Goal: Transaction & Acquisition: Download file/media

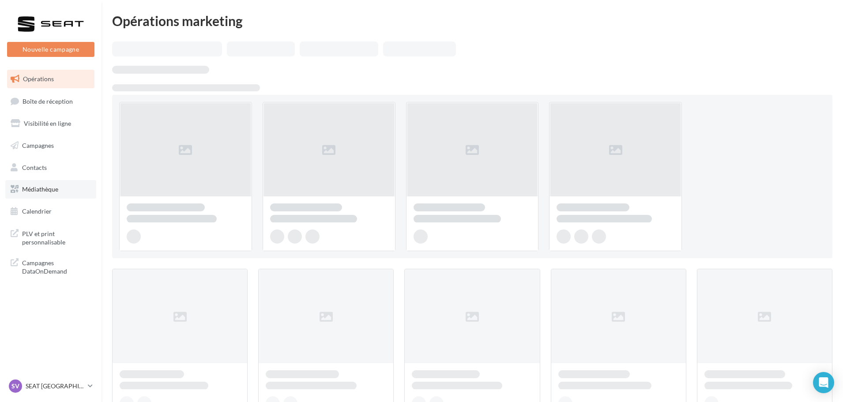
click at [33, 190] on span "Médiathèque" at bounding box center [40, 189] width 36 height 8
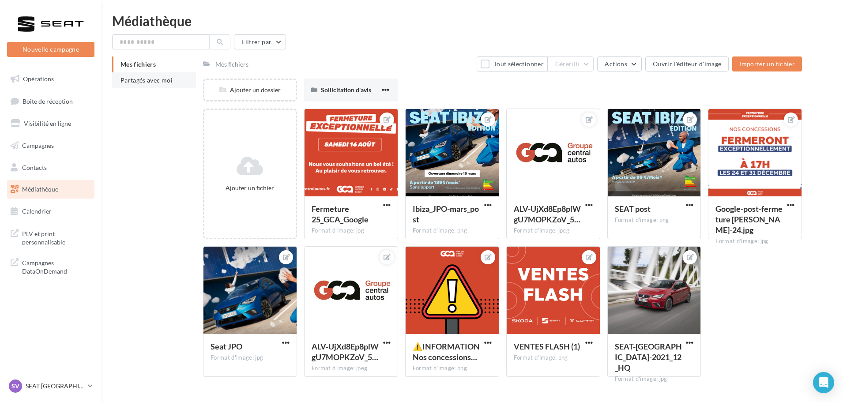
click at [152, 84] on li "Partagés avec moi" at bounding box center [154, 80] width 84 height 16
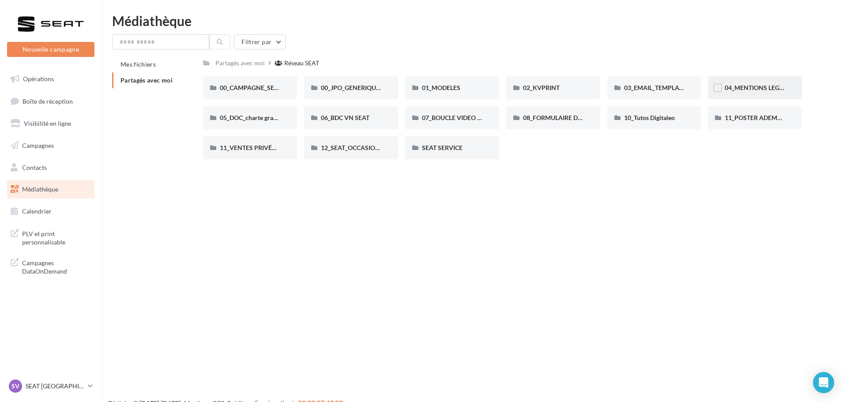
click at [729, 92] on div "04_MENTIONS LEGALES OFFRES PRESSE" at bounding box center [755, 87] width 60 height 9
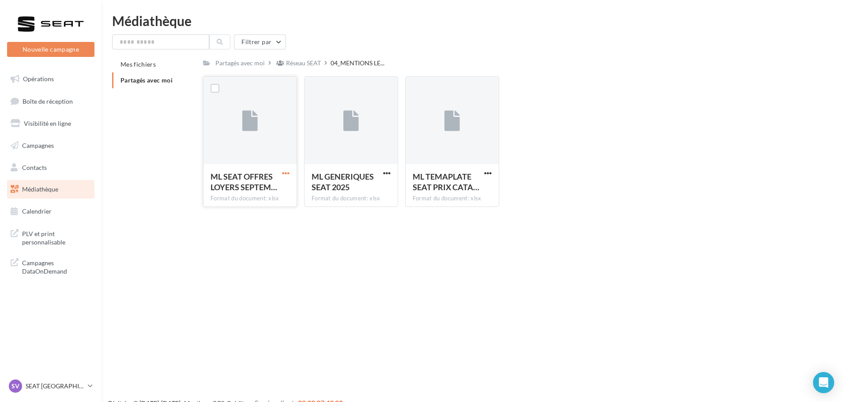
click at [288, 172] on span "button" at bounding box center [286, 173] width 8 height 8
click at [263, 193] on button "Télécharger" at bounding box center [247, 190] width 88 height 23
click at [59, 379] on link "SV SEAT [GEOGRAPHIC_DATA] SEAT-[GEOGRAPHIC_DATA]" at bounding box center [50, 386] width 87 height 17
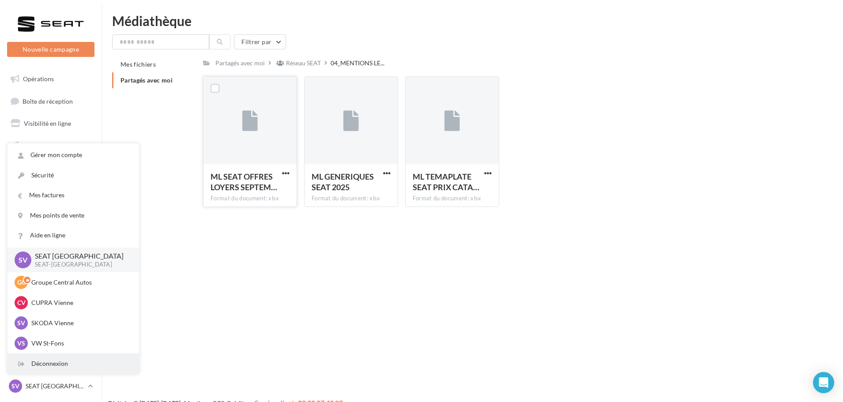
click at [53, 362] on div "Déconnexion" at bounding box center [74, 364] width 132 height 20
